Goal: Transaction & Acquisition: Purchase product/service

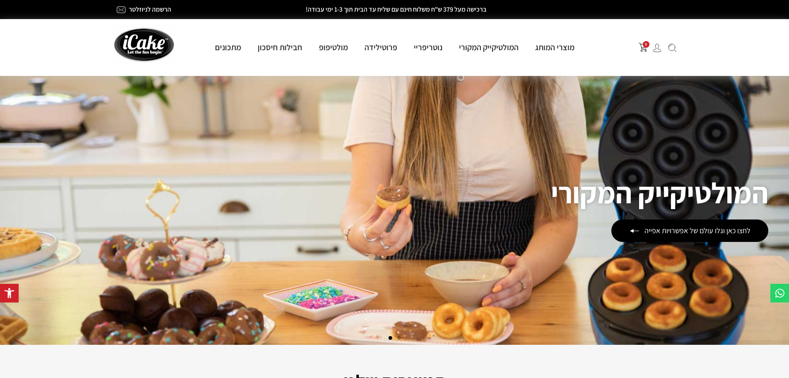
click at [278, 65] on div "0 מוצרי המותג מולטיקייק® - אפייה ב-5 דקות מולטיקייק המקורי מארז מולטיקייק 10 ב-…" at bounding box center [395, 47] width 572 height 57
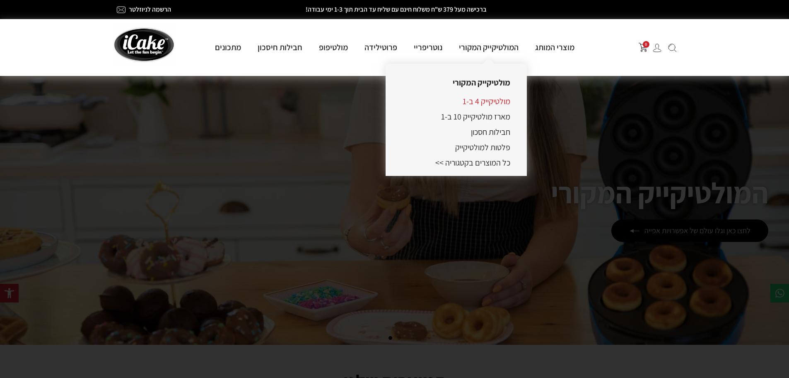
click at [490, 100] on link "מולטיקייק 4 ב-1" at bounding box center [487, 101] width 48 height 11
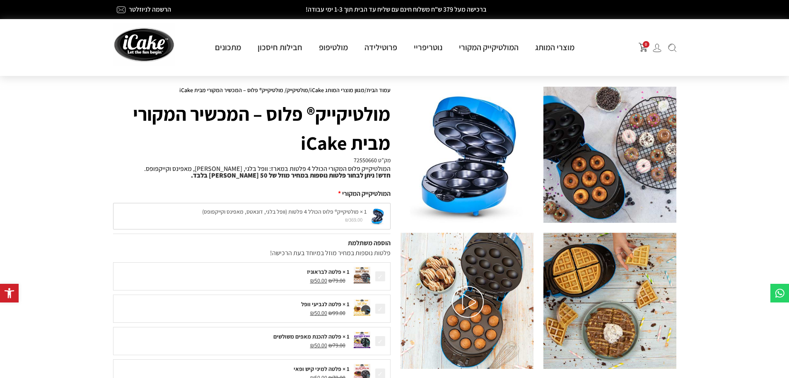
click at [591, 159] on img at bounding box center [610, 155] width 133 height 136
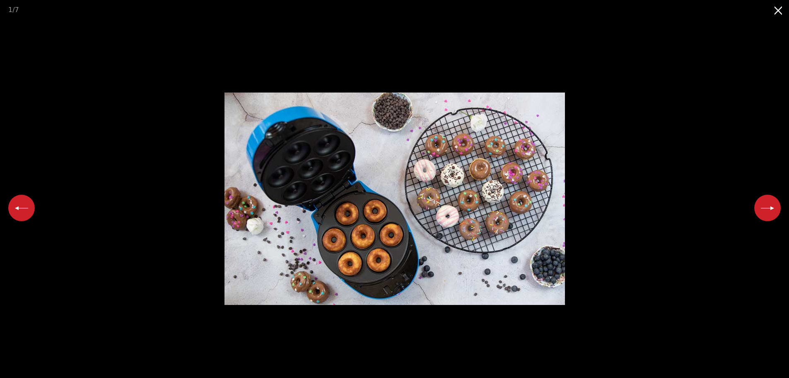
click at [770, 207] on button "Next slide" at bounding box center [768, 207] width 27 height 27
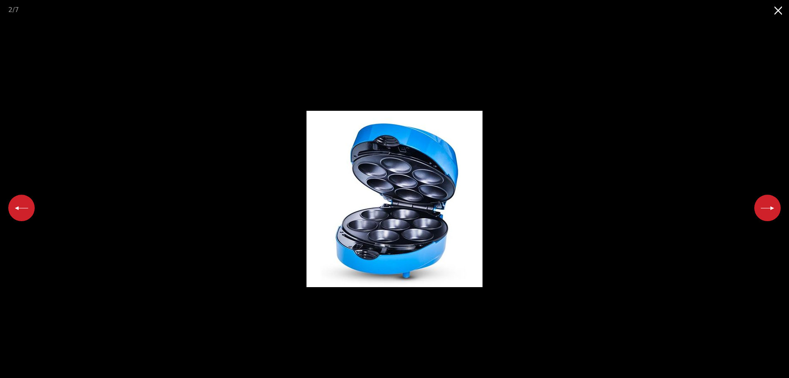
click at [770, 207] on button "Next slide" at bounding box center [768, 207] width 27 height 27
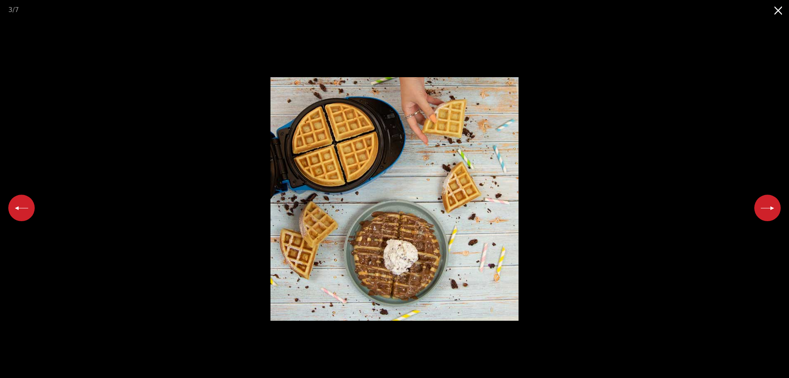
click at [770, 207] on button "Next slide" at bounding box center [768, 207] width 27 height 27
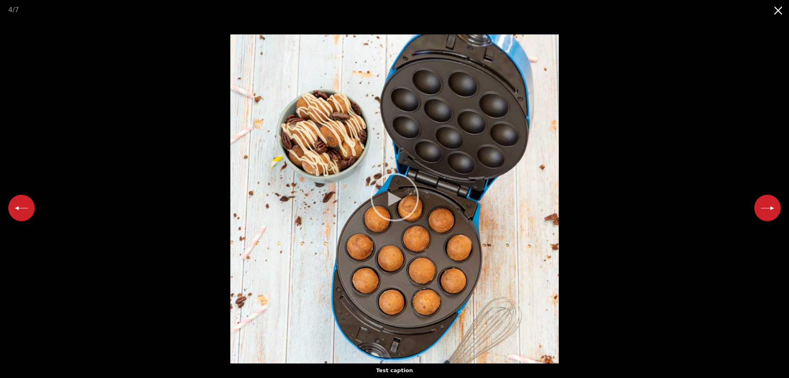
click at [770, 207] on button "Next slide" at bounding box center [768, 207] width 27 height 27
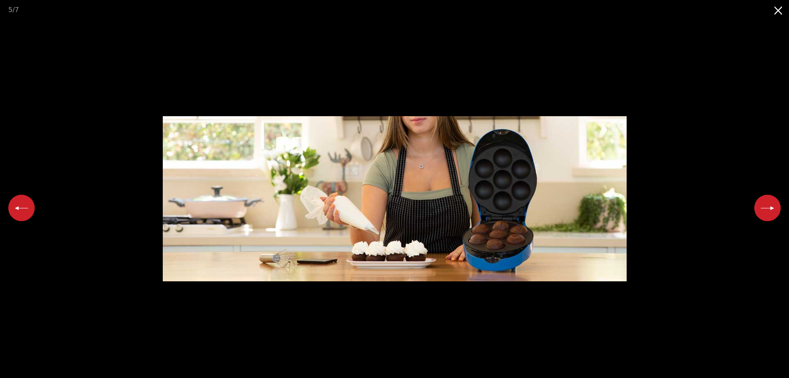
click at [770, 207] on button "Next slide" at bounding box center [768, 207] width 27 height 27
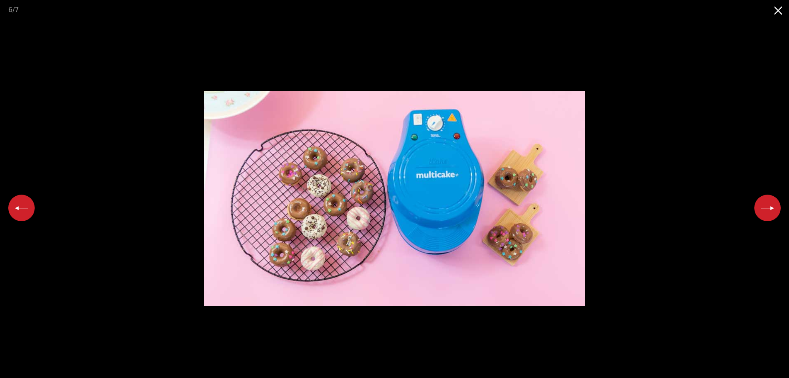
click at [770, 207] on button "Next slide" at bounding box center [768, 207] width 27 height 27
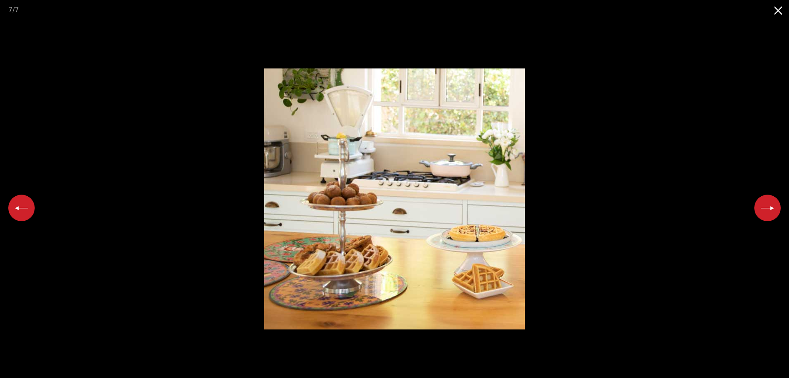
click at [770, 207] on button "Next slide" at bounding box center [768, 207] width 27 height 27
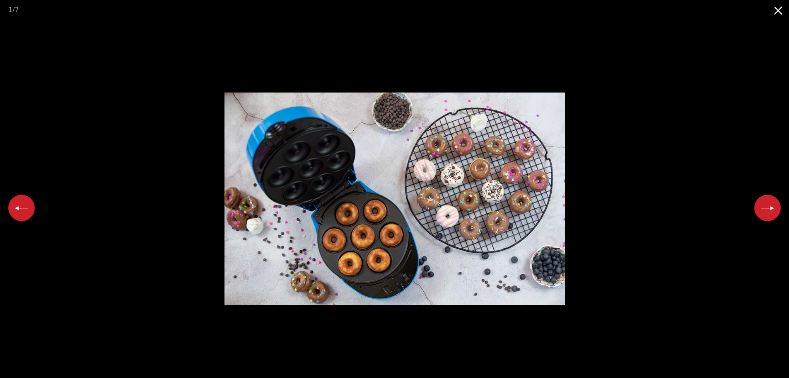
click at [770, 207] on button "Next slide" at bounding box center [768, 207] width 27 height 27
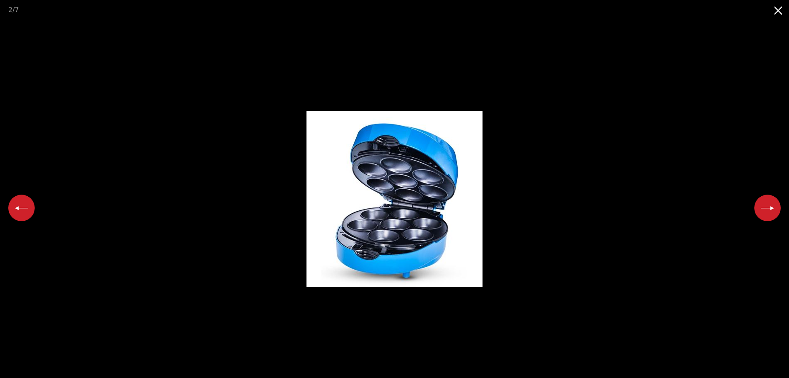
click at [658, 205] on picture at bounding box center [394, 198] width 789 height 358
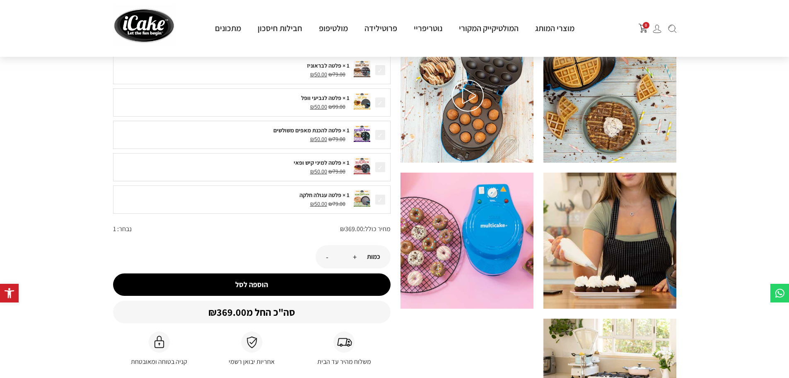
scroll to position [183, 0]
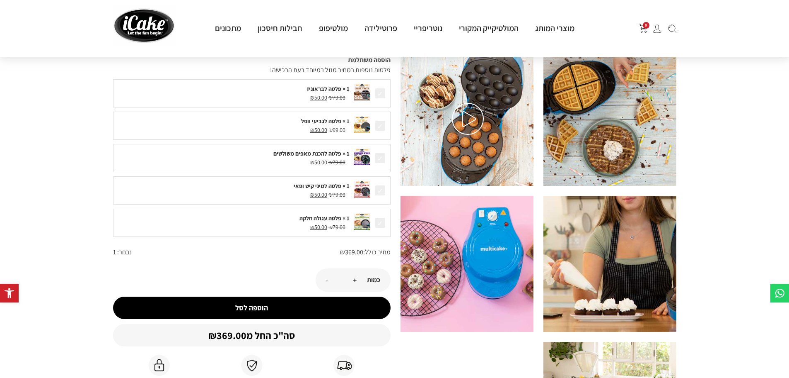
click at [470, 124] on img at bounding box center [468, 119] width 32 height 32
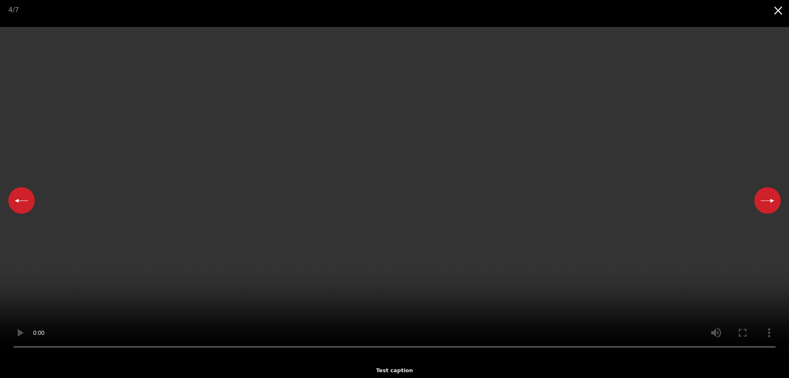
click at [782, 11] on button "Close gallery" at bounding box center [779, 9] width 21 height 19
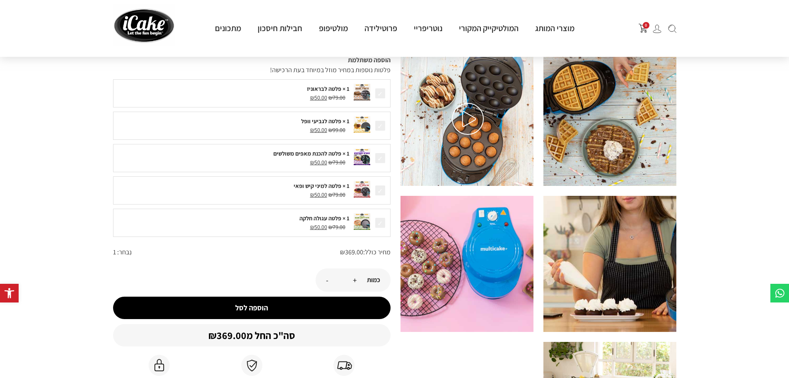
click at [648, 110] on img at bounding box center [610, 118] width 133 height 136
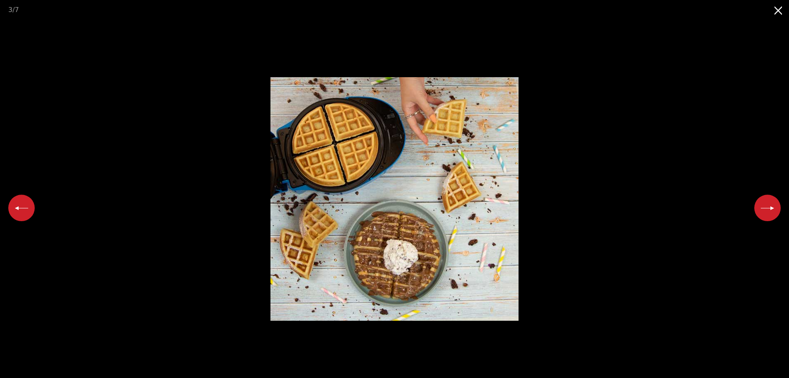
click at [763, 206] on button "Next slide" at bounding box center [768, 207] width 27 height 27
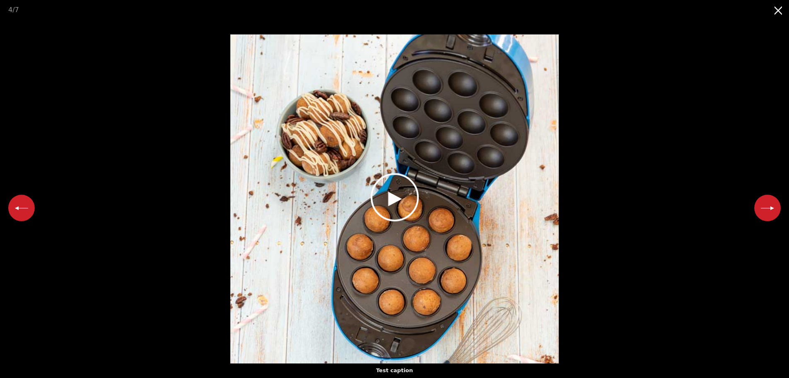
scroll to position [0, 0]
click at [397, 201] on icon at bounding box center [395, 197] width 58 height 58
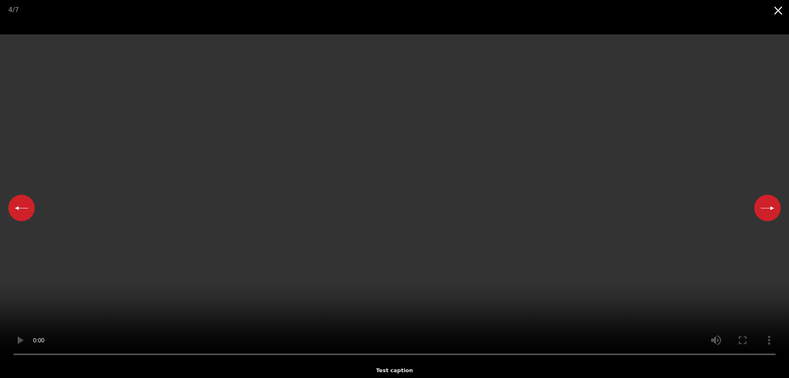
click at [782, 12] on button "Close gallery" at bounding box center [779, 9] width 21 height 19
